Goal: Understand site structure: Understand site structure

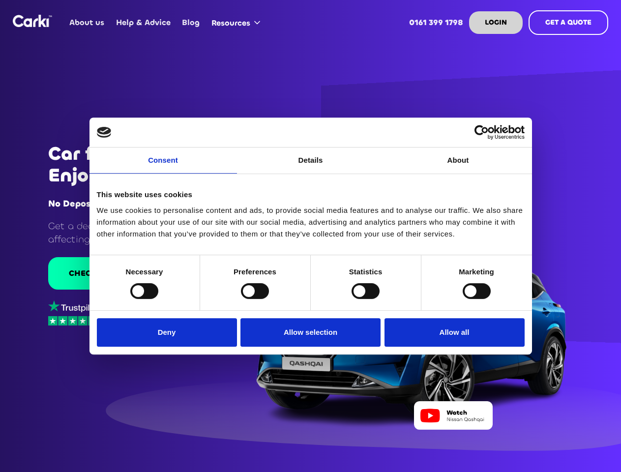
click at [163, 166] on link "Consent" at bounding box center [162, 160] width 147 height 26
click at [311, 166] on link "Details" at bounding box center [310, 160] width 147 height 26
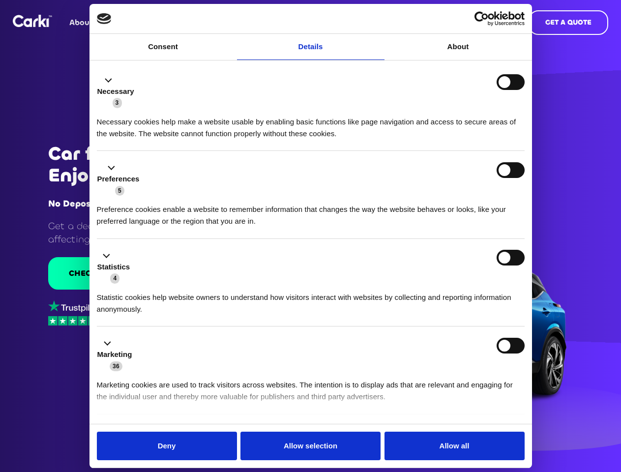
click at [458, 140] on div "Necessary cookies help make a website usable by enabling basic functions like p…" at bounding box center [310, 124] width 427 height 31
click at [144, 290] on li "Statistics 4 Statistic cookies help website owners to understand how visitors i…" at bounding box center [310, 283] width 427 height 88
click at [255, 290] on li "Statistics 4 Statistic cookies help website owners to understand how visitors i…" at bounding box center [310, 283] width 427 height 88
click at [365, 290] on li "Statistics 4 Statistic cookies help website owners to understand how visitors i…" at bounding box center [310, 283] width 427 height 88
click at [476, 290] on li "Statistics 4 Statistic cookies help website owners to understand how visitors i…" at bounding box center [310, 283] width 427 height 88
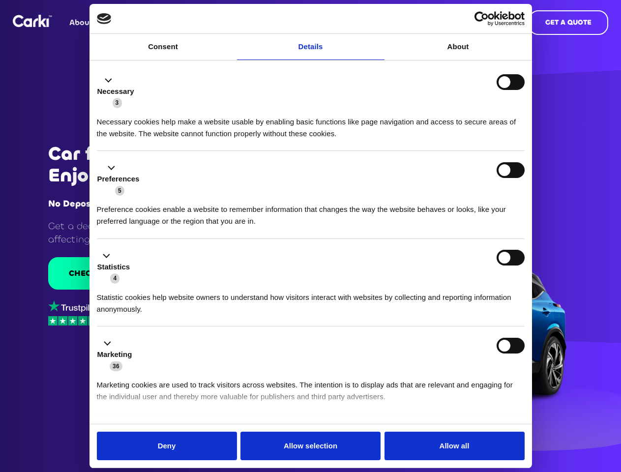
click at [169, 284] on div "Statistics 4" at bounding box center [310, 267] width 427 height 34
click at [311, 284] on div "Statistics 4" at bounding box center [310, 267] width 427 height 34
click at [452, 284] on div "Statistics 4" at bounding box center [310, 267] width 427 height 34
